Goal: Find specific page/section: Find specific page/section

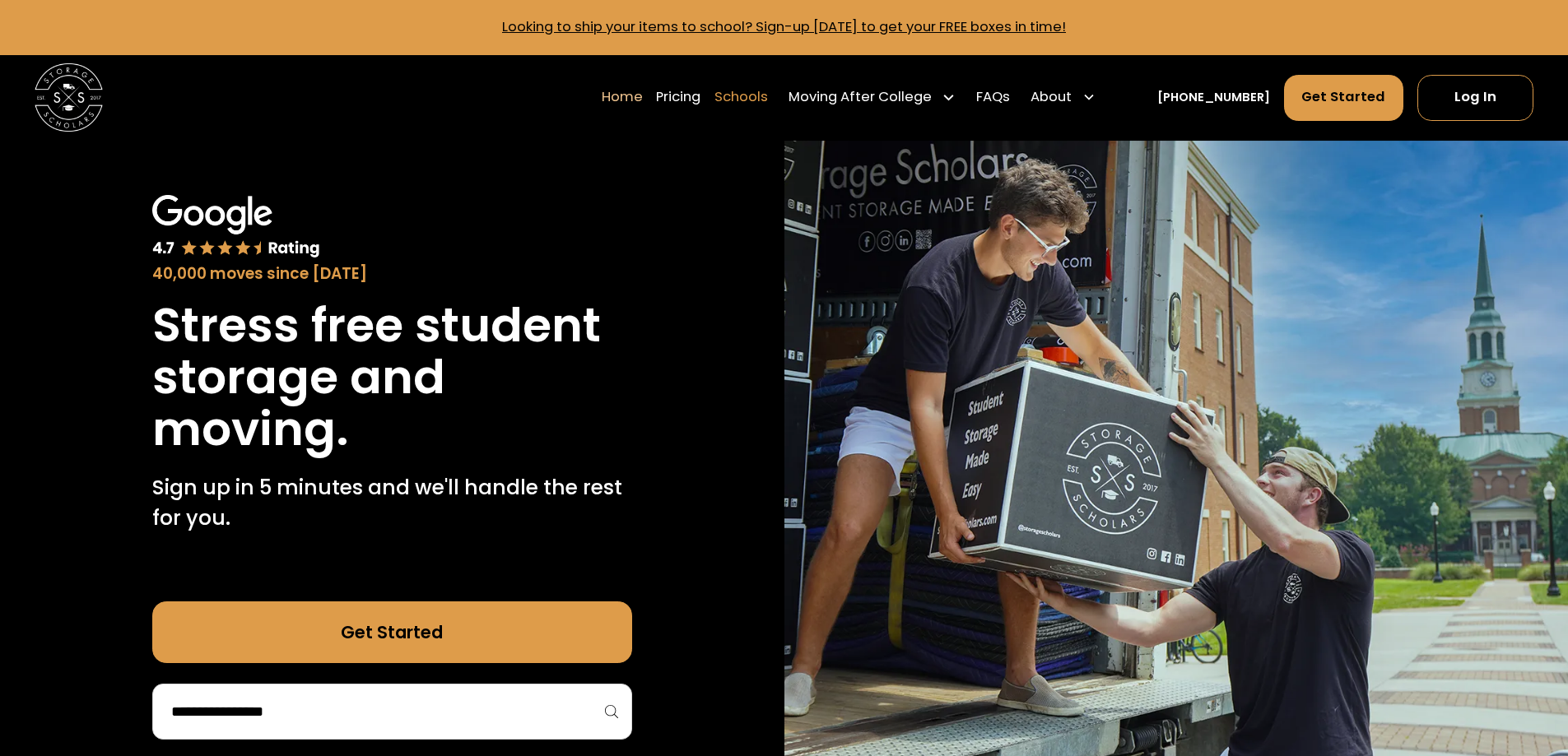
click at [768, 102] on link "Schools" at bounding box center [741, 96] width 53 height 48
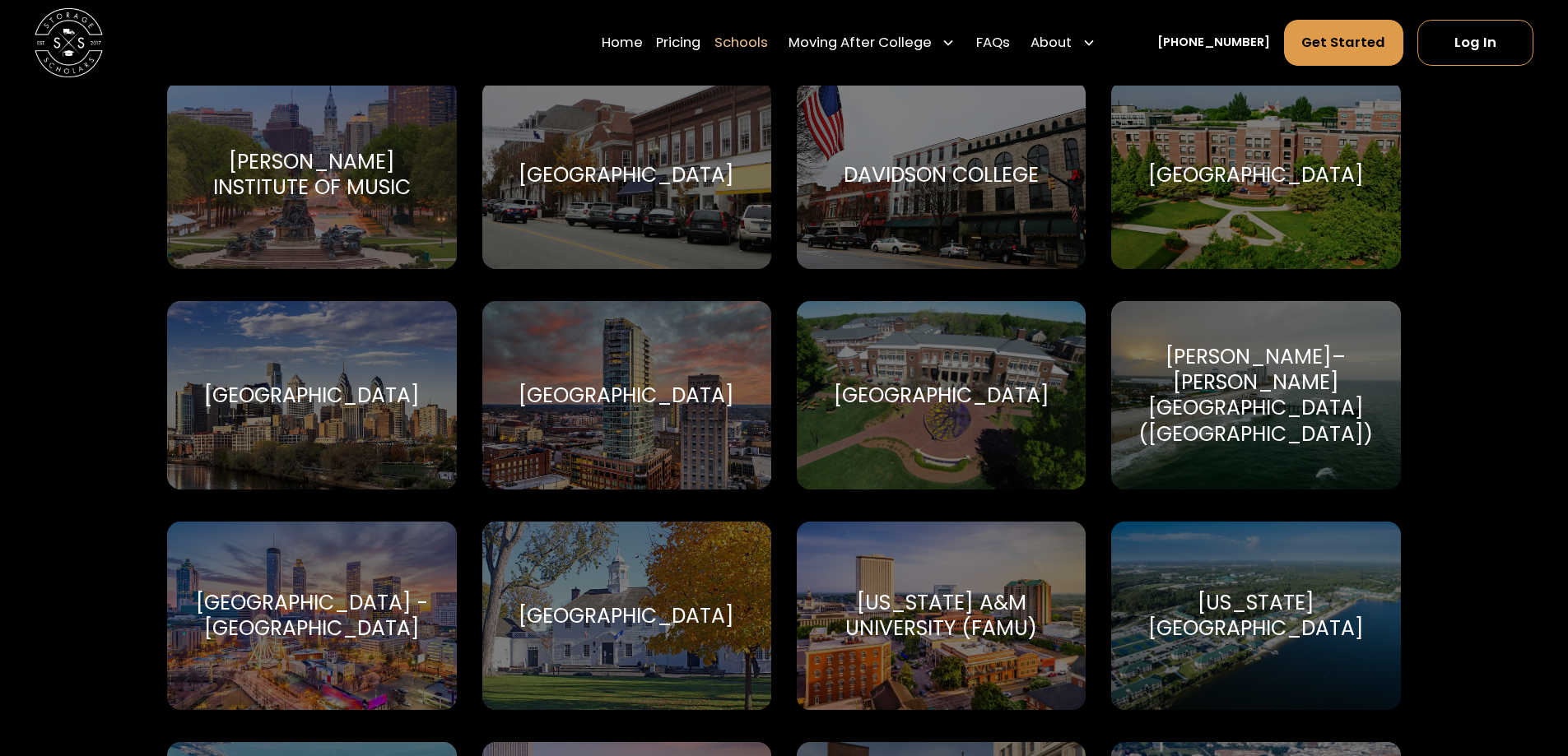
scroll to position [2633, 0]
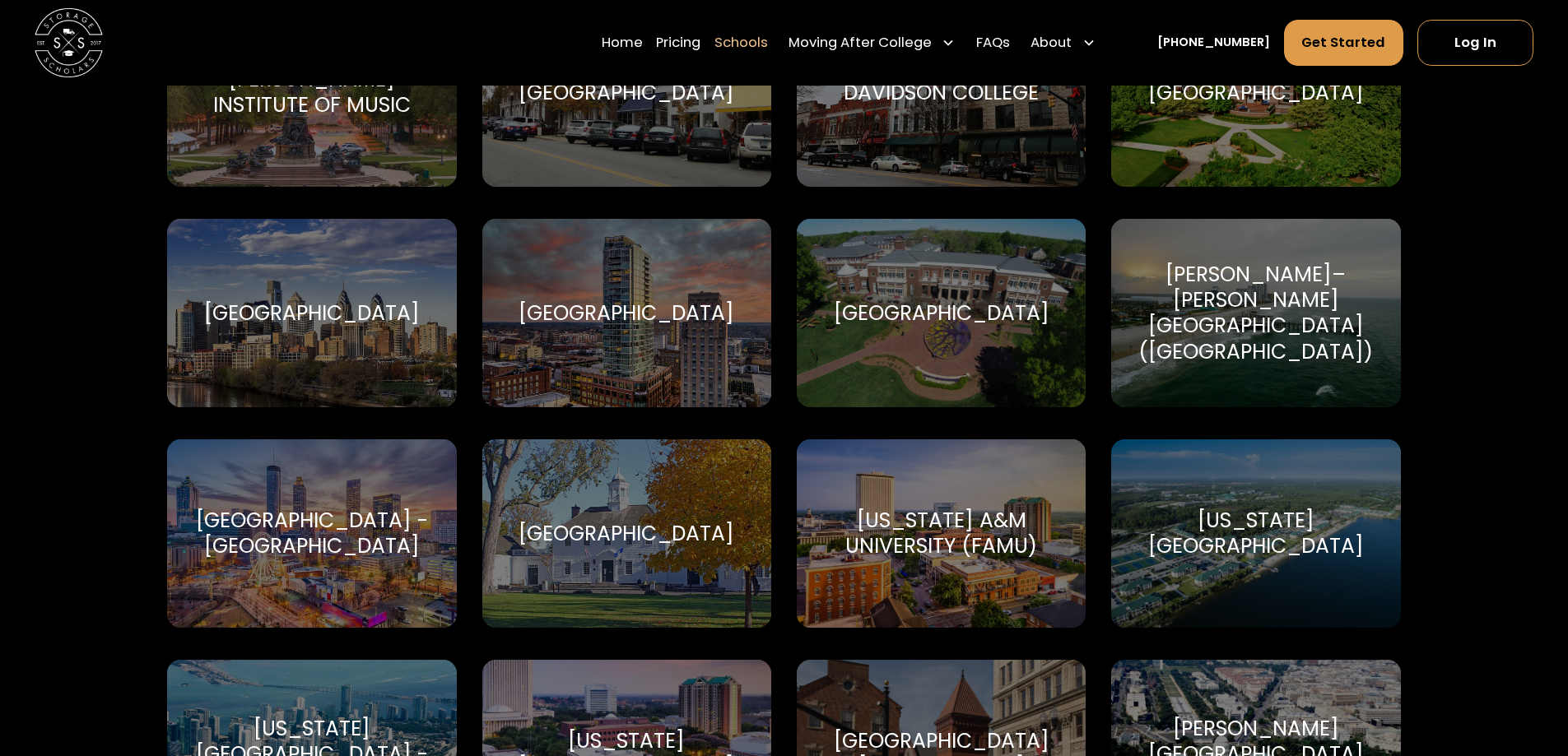
click at [300, 546] on div "[GEOGRAPHIC_DATA] - [GEOGRAPHIC_DATA]" at bounding box center [311, 533] width 248 height 51
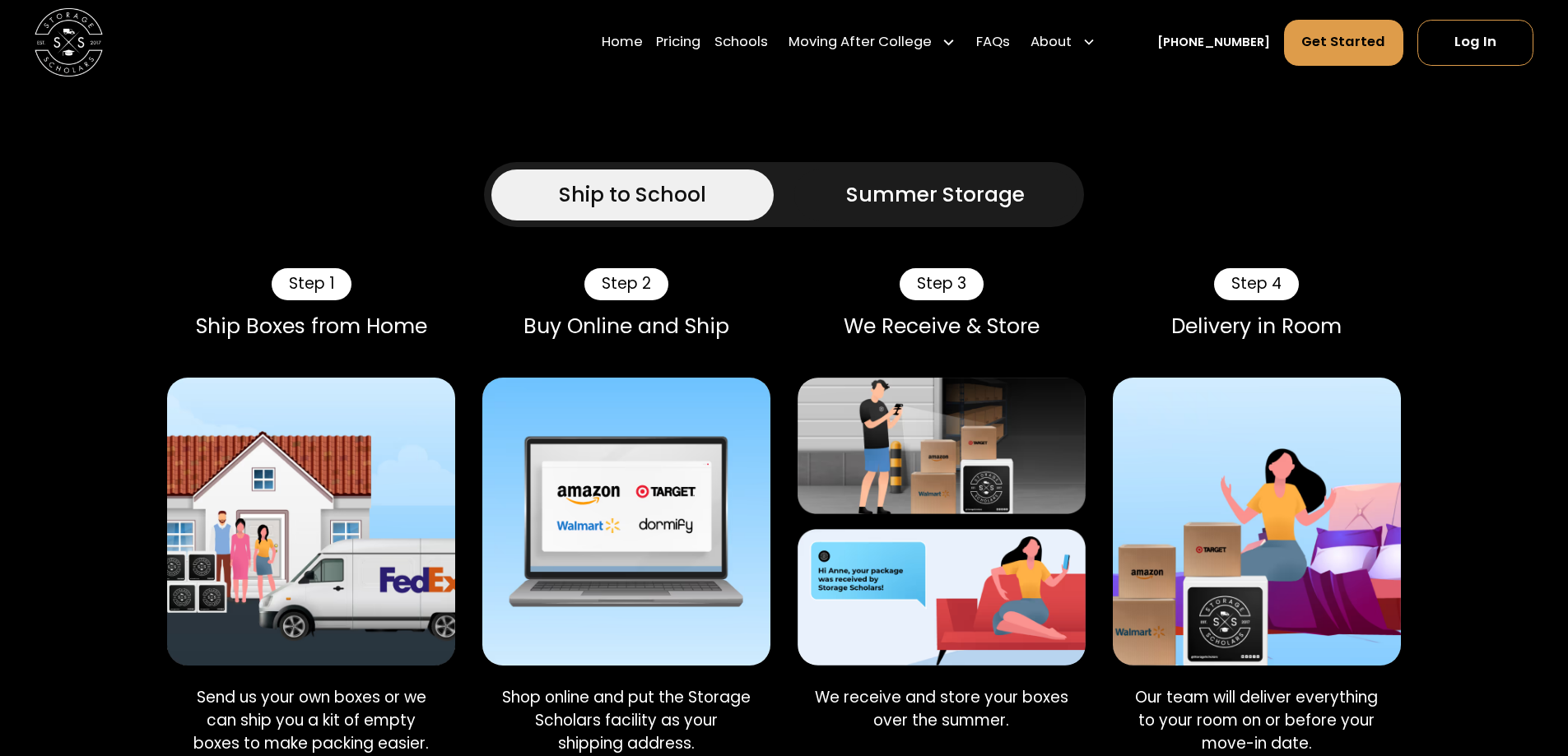
scroll to position [823, 0]
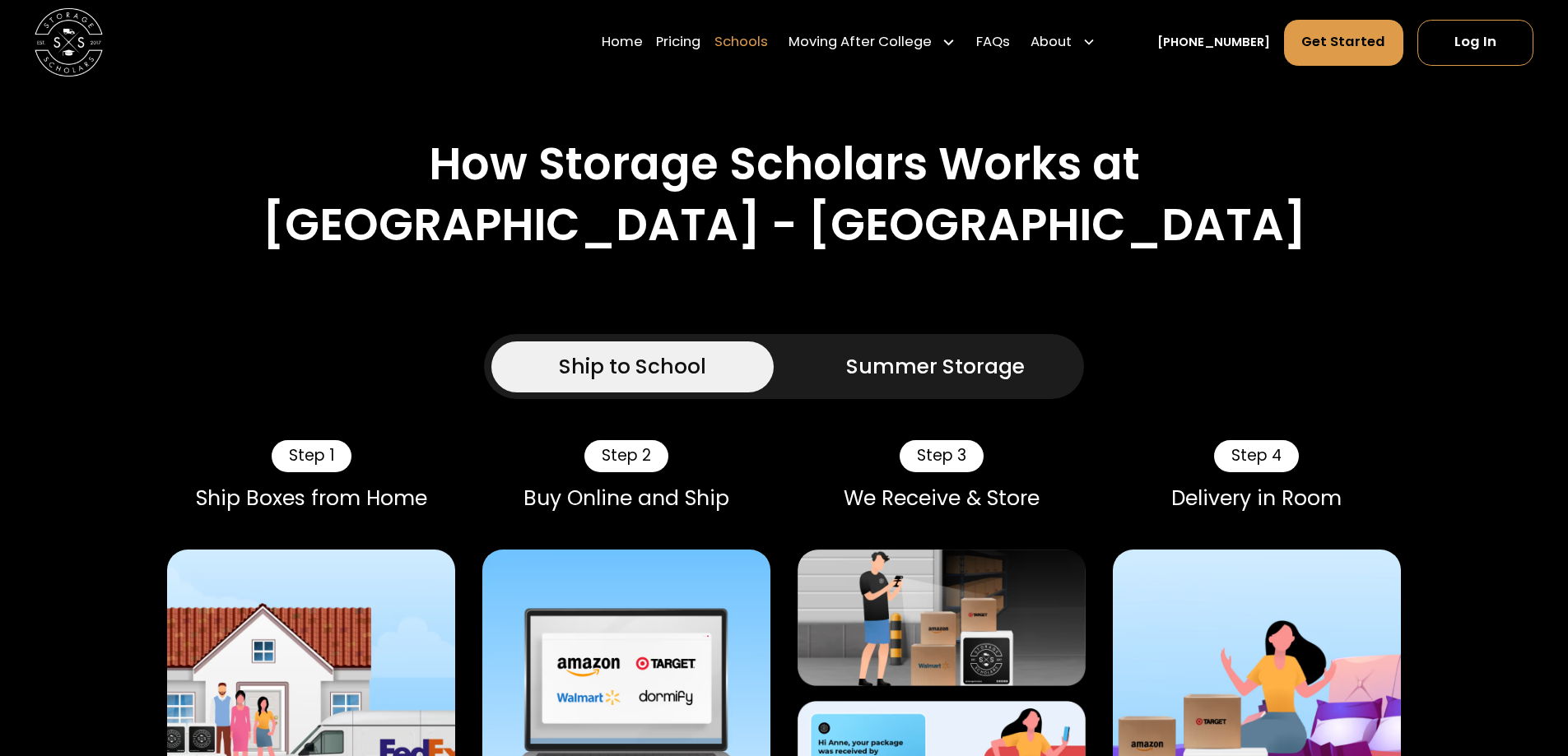
click at [768, 37] on link "Schools" at bounding box center [741, 42] width 53 height 48
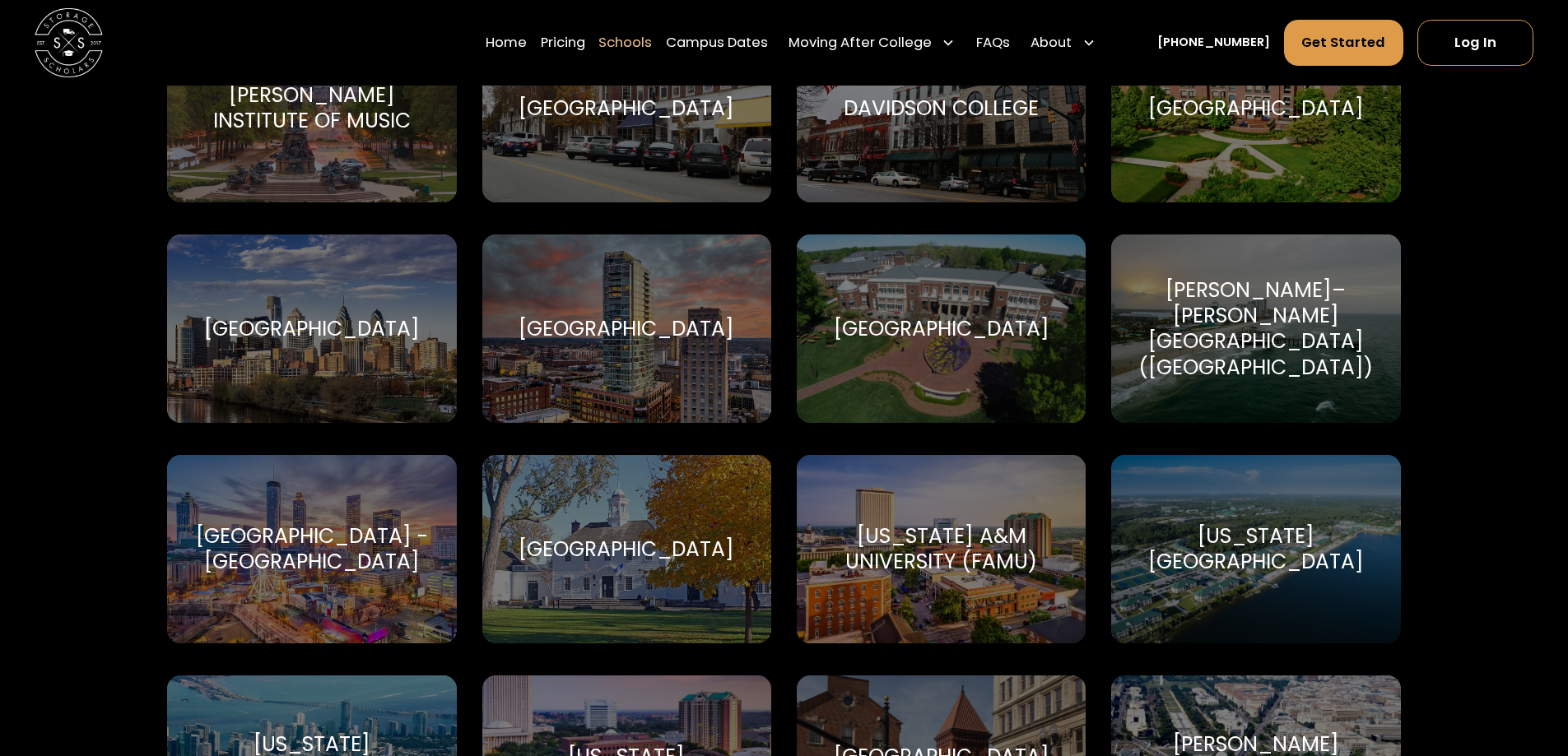
scroll to position [2799, 0]
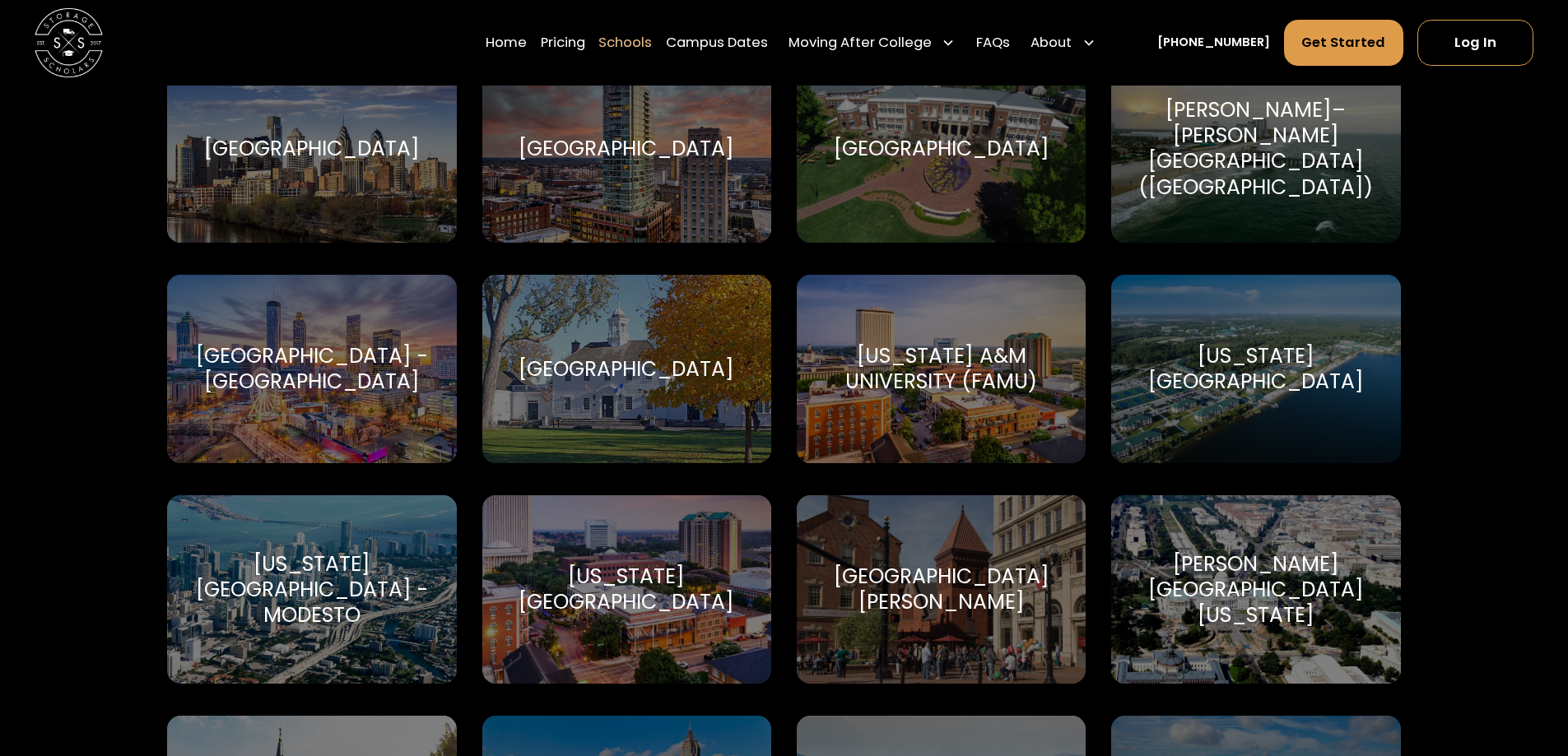
click at [322, 383] on div "[GEOGRAPHIC_DATA] - [GEOGRAPHIC_DATA]" at bounding box center [311, 368] width 248 height 51
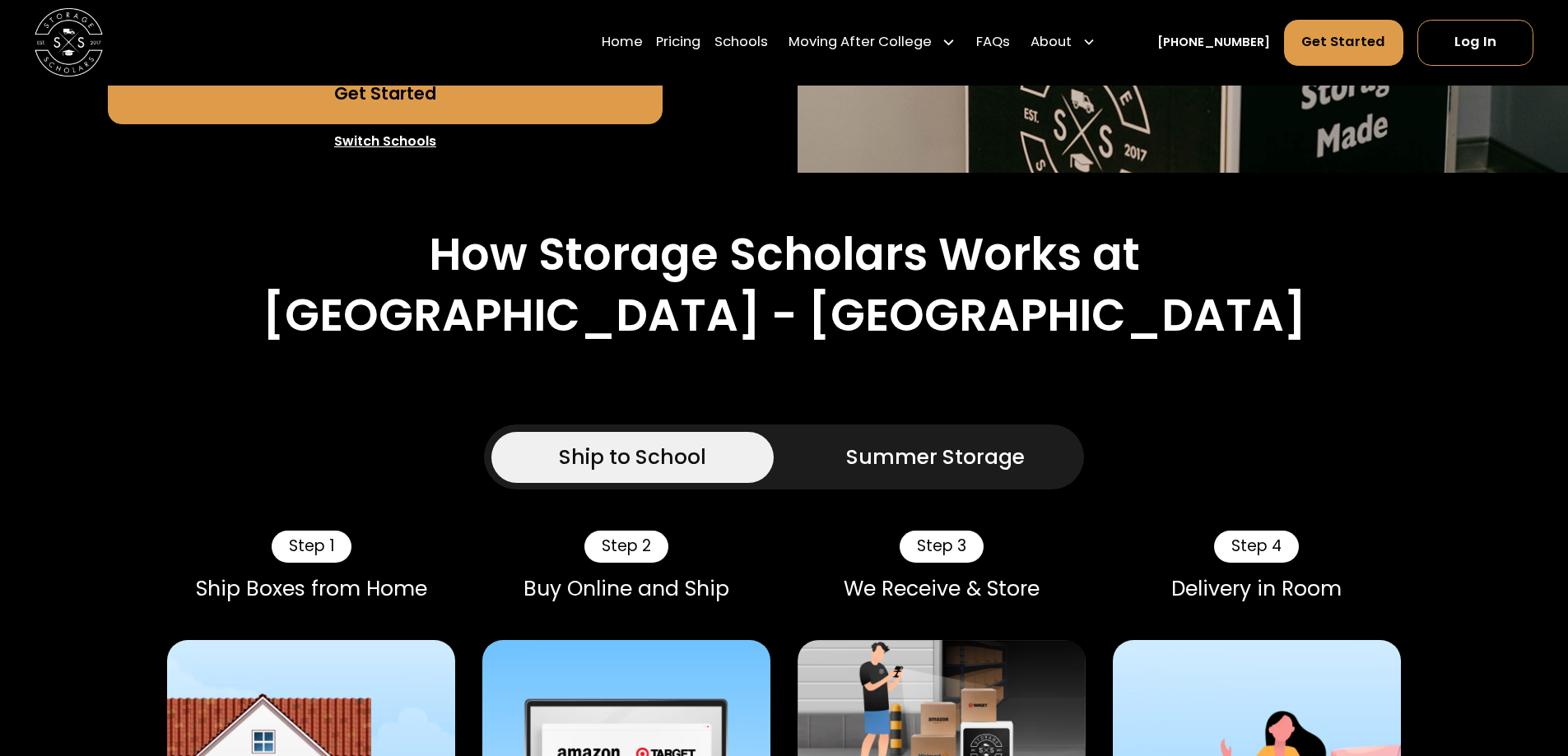
scroll to position [659, 0]
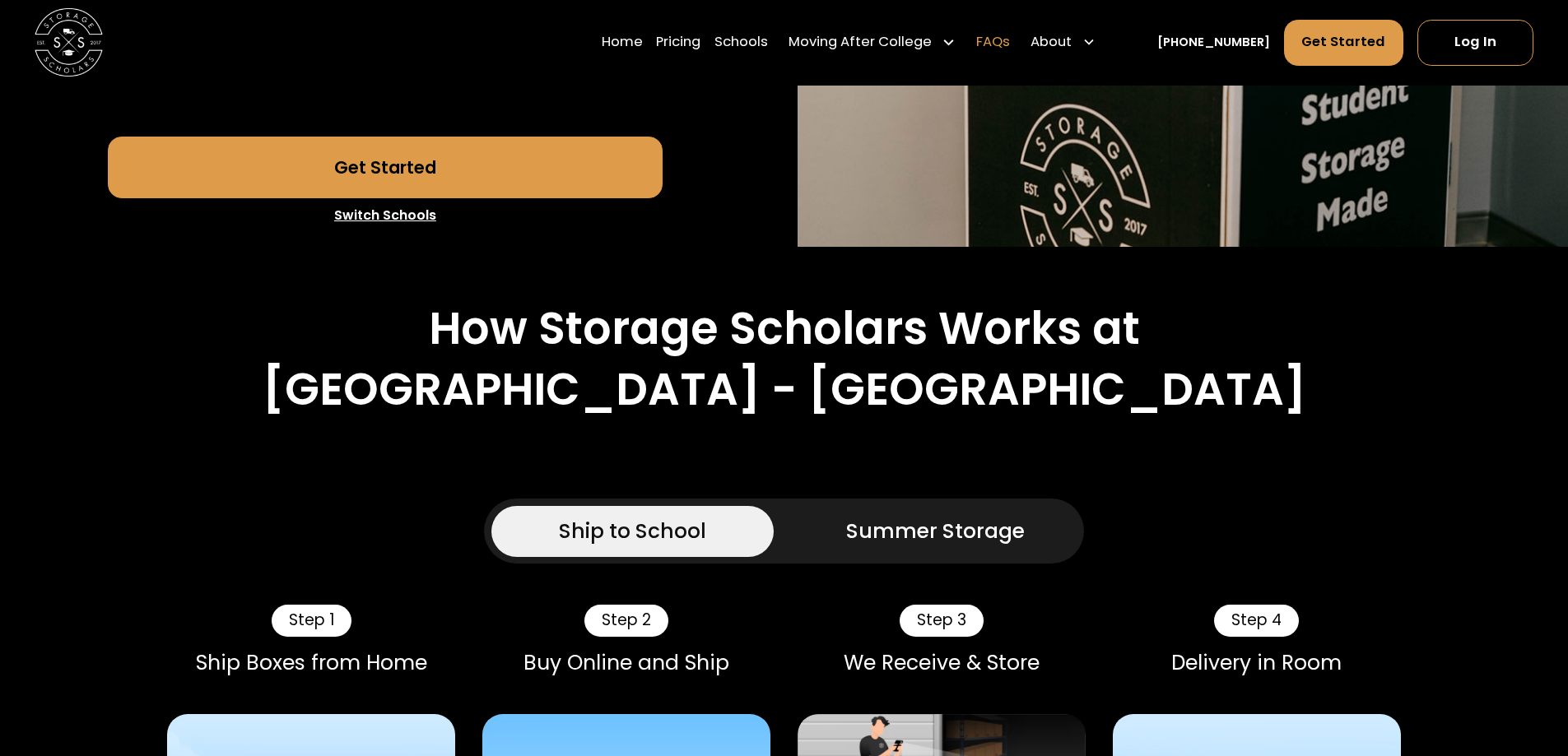
click at [1010, 45] on link "FAQs" at bounding box center [993, 42] width 34 height 48
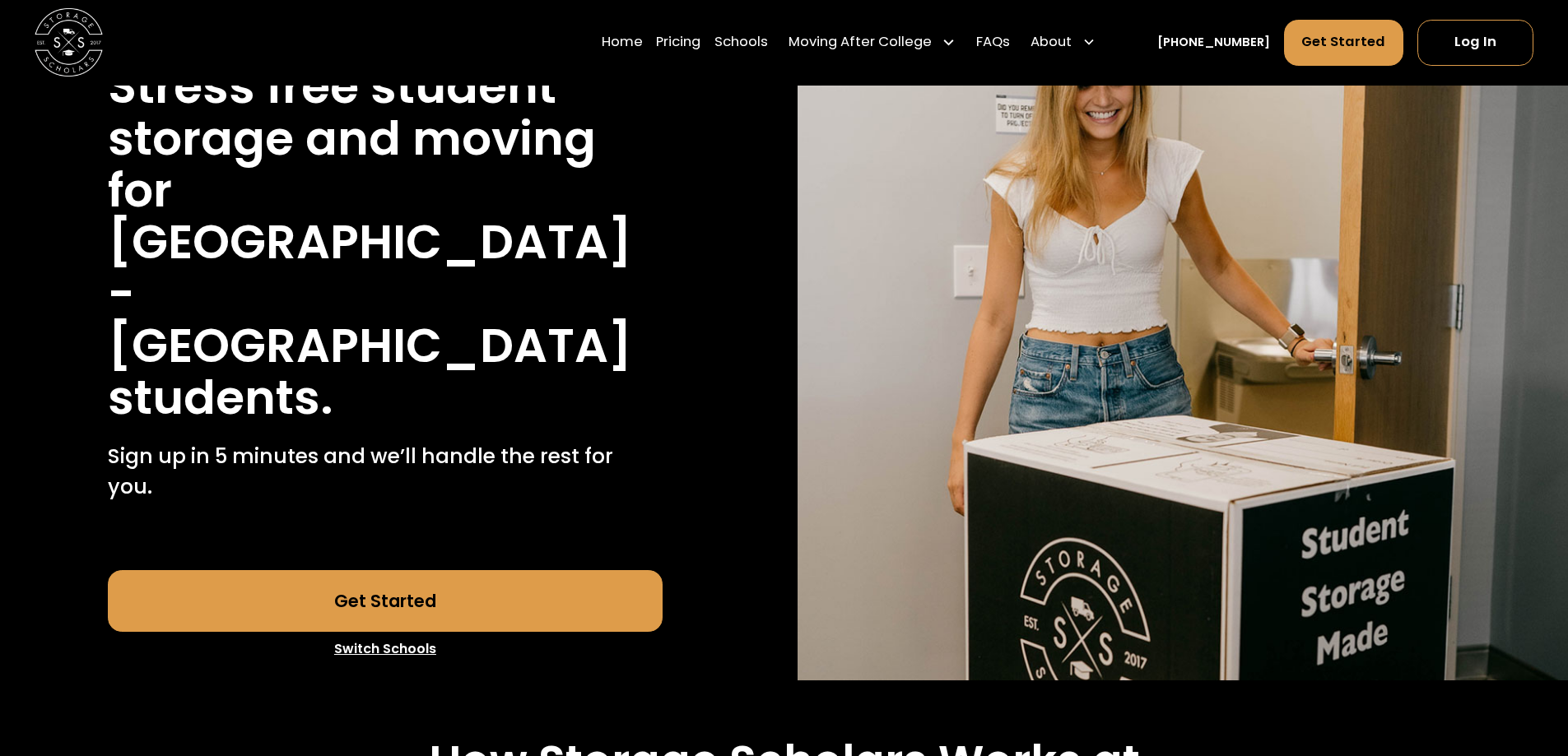
scroll to position [0, 0]
